Goal: Information Seeking & Learning: Learn about a topic

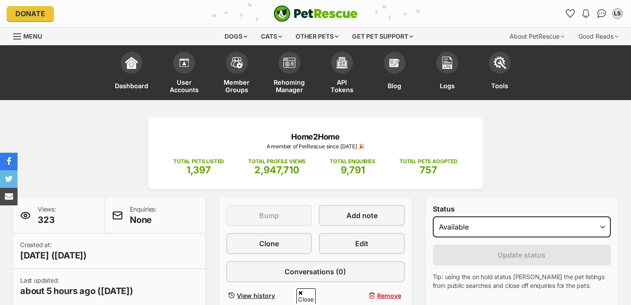
scroll to position [423, 0]
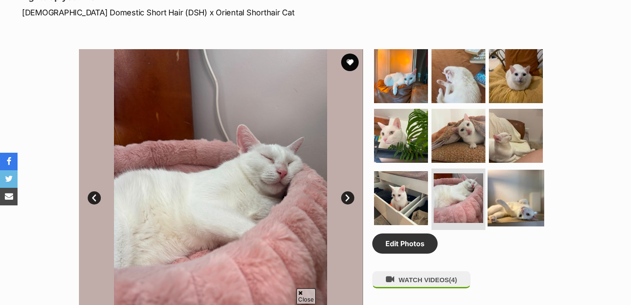
click at [514, 199] on img at bounding box center [516, 198] width 57 height 57
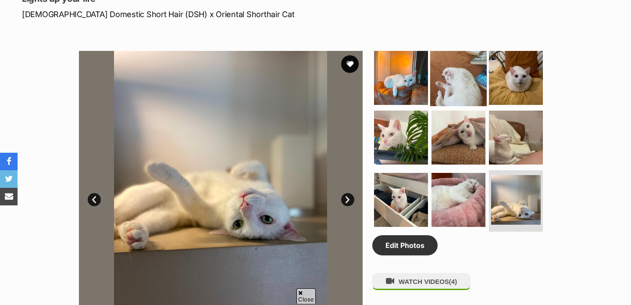
scroll to position [0, 0]
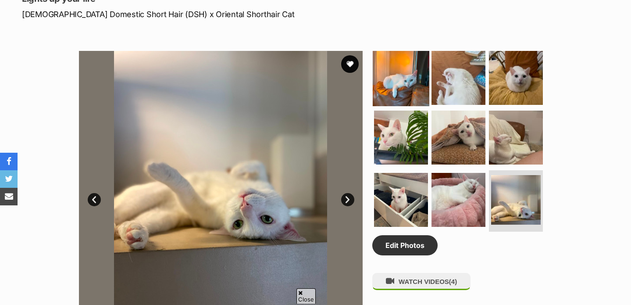
click at [453, 102] on img at bounding box center [458, 78] width 54 height 54
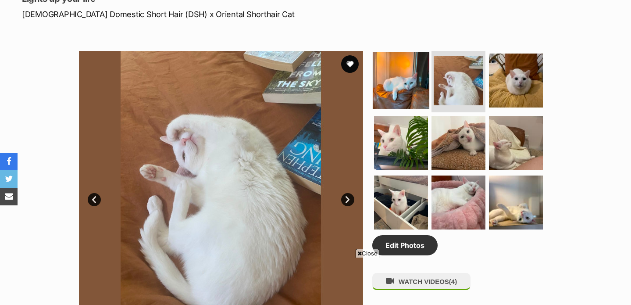
click at [400, 83] on img at bounding box center [401, 80] width 57 height 57
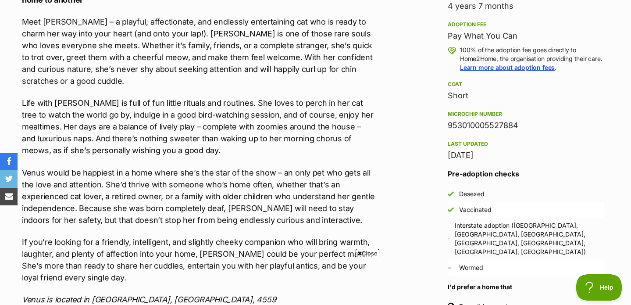
click at [346, 78] on div "We at Home2Home believe everyone deserves the joy that cat guardianship brings!…" at bounding box center [199, 102] width 354 height 405
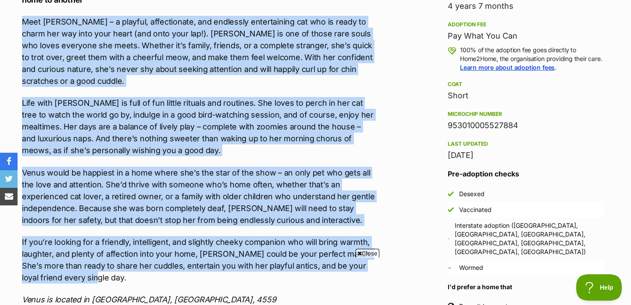
drag, startPoint x: 19, startPoint y: 18, endPoint x: 144, endPoint y: 271, distance: 282.0
copy div "Lore Ipsum – d sitamet, consectetura, eli seddoeius temporincidi utl etd ma ali…"
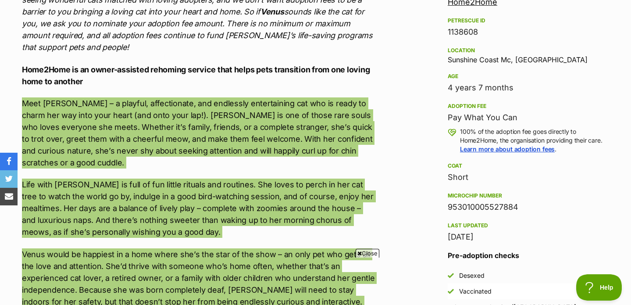
scroll to position [803, 0]
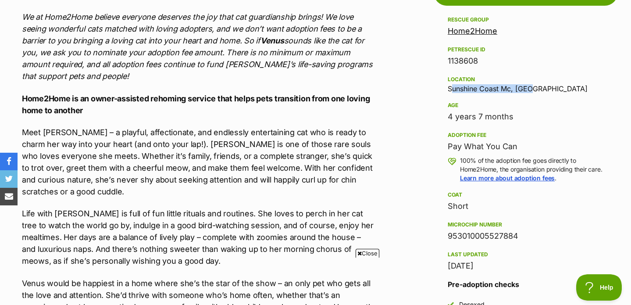
drag, startPoint x: 446, startPoint y: 88, endPoint x: 571, endPoint y: 88, distance: 125.0
click at [570, 88] on aside "Rescue group Home2Home PetRescue ID 1138608 Location [GEOGRAPHIC_DATA], [GEOGRA…" at bounding box center [526, 272] width 184 height 516
copy div "Sunshine Coast Mc, [GEOGRAPHIC_DATA]"
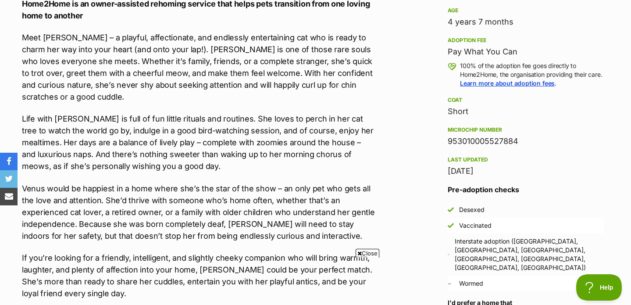
scroll to position [908, 0]
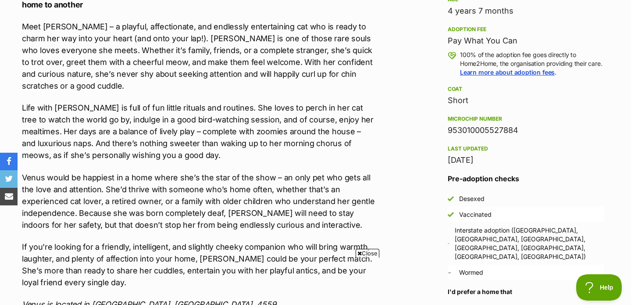
drag, startPoint x: 443, startPoint y: 136, endPoint x: 584, endPoint y: 133, distance: 140.8
click at [584, 133] on aside "Rescue group Home2Home PetRescue ID 1138608 Location [GEOGRAPHIC_DATA], [GEOGRA…" at bounding box center [526, 167] width 184 height 516
copy div "953010005527884"
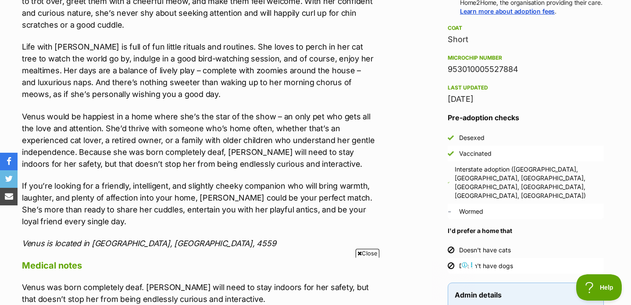
scroll to position [1054, 0]
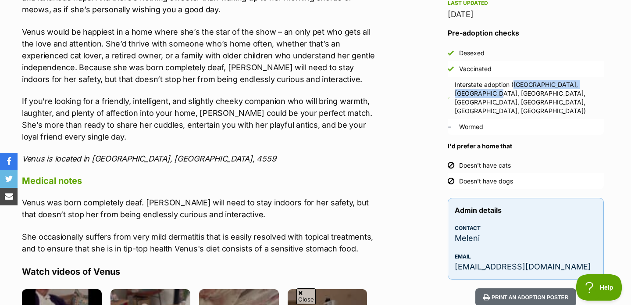
drag, startPoint x: 515, startPoint y: 93, endPoint x: 517, endPoint y: 99, distance: 6.0
click at [517, 99] on div "Interstate adoption ([GEOGRAPHIC_DATA], [GEOGRAPHIC_DATA], [GEOGRAPHIC_DATA], […" at bounding box center [529, 97] width 149 height 35
copy div "([GEOGRAPHIC_DATA], [GEOGRAPHIC_DATA], [GEOGRAPHIC_DATA], [GEOGRAPHIC_DATA], [G…"
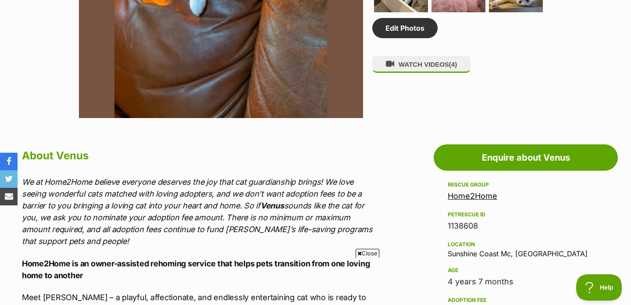
drag, startPoint x: 487, startPoint y: 228, endPoint x: 436, endPoint y: 228, distance: 50.9
copy div "1138608"
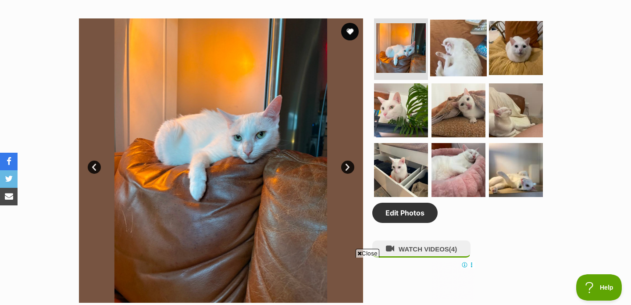
click at [450, 43] on img at bounding box center [458, 48] width 57 height 57
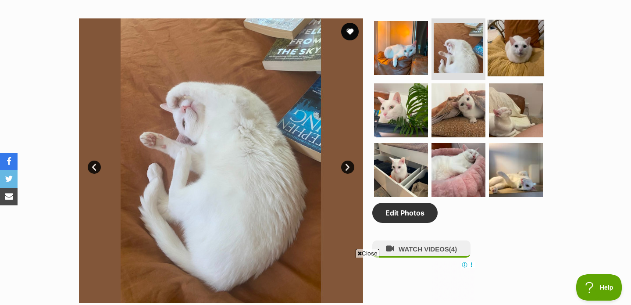
click at [509, 42] on img at bounding box center [516, 48] width 57 height 57
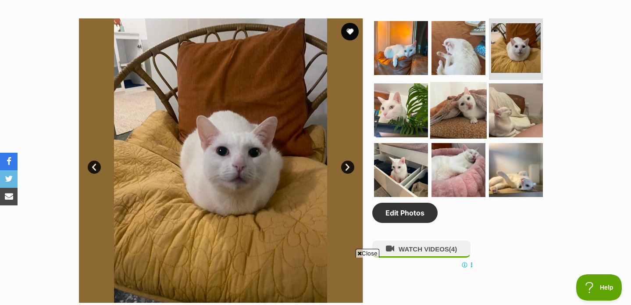
click at [470, 100] on img at bounding box center [458, 110] width 57 height 57
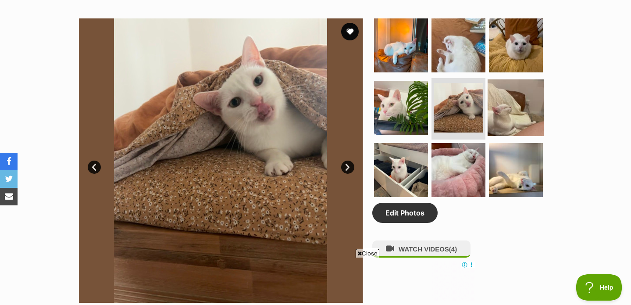
click at [509, 110] on img at bounding box center [516, 107] width 57 height 57
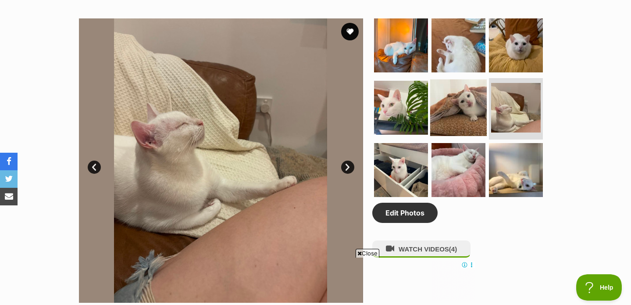
click at [458, 107] on img at bounding box center [458, 107] width 57 height 57
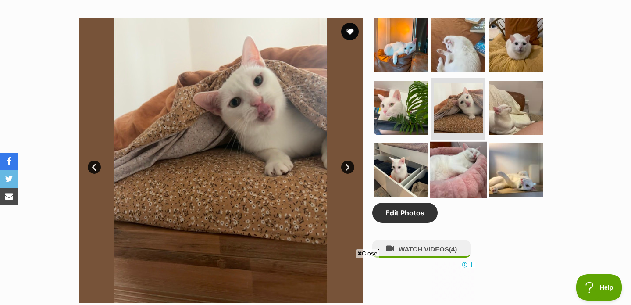
click at [462, 168] on img at bounding box center [458, 170] width 57 height 57
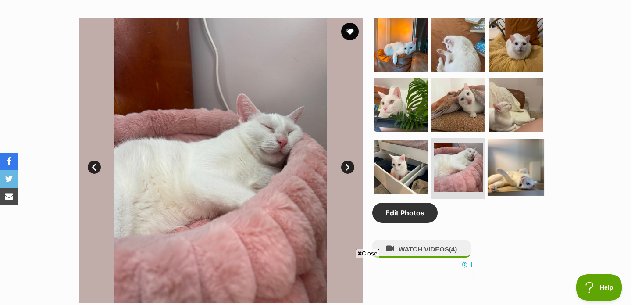
click at [522, 160] on img at bounding box center [516, 167] width 57 height 57
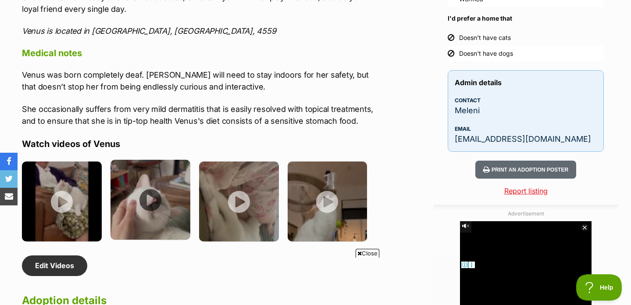
click at [164, 174] on img at bounding box center [150, 200] width 80 height 80
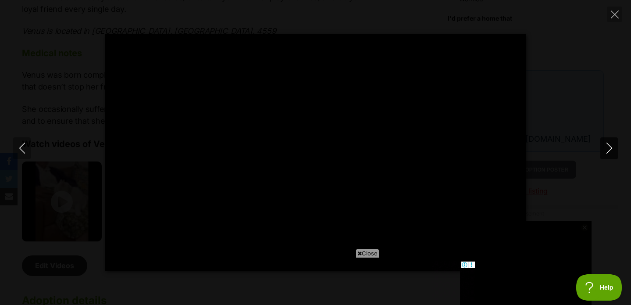
click at [604, 151] on icon "Next" at bounding box center [609, 147] width 11 height 11
type input "79.26"
click at [604, 151] on icon "Next" at bounding box center [609, 147] width 11 height 11
type input "21.31"
click at [604, 151] on icon "Next" at bounding box center [609, 147] width 11 height 11
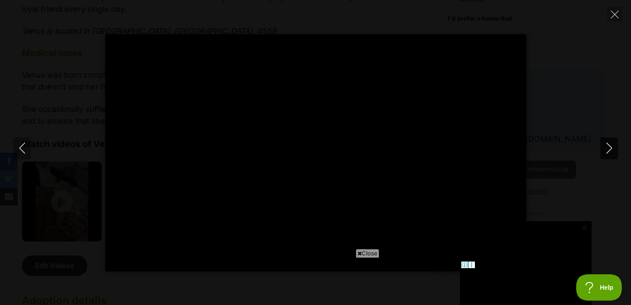
type input "5.43"
click at [612, 19] on button "Close" at bounding box center [614, 14] width 15 height 15
type input "27.55"
